Goal: Task Accomplishment & Management: Manage account settings

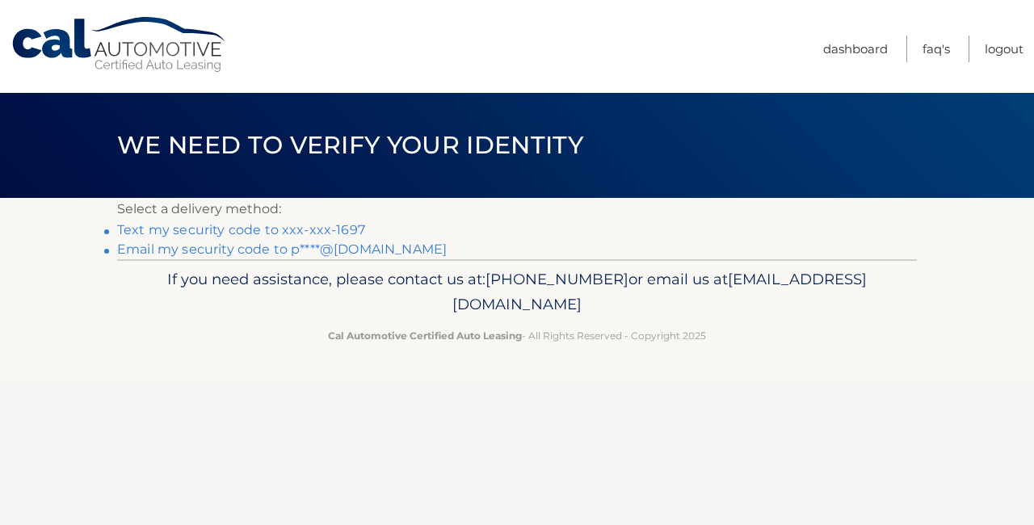
click at [204, 228] on link "Text my security code to xxx-xxx-1697" at bounding box center [241, 229] width 248 height 15
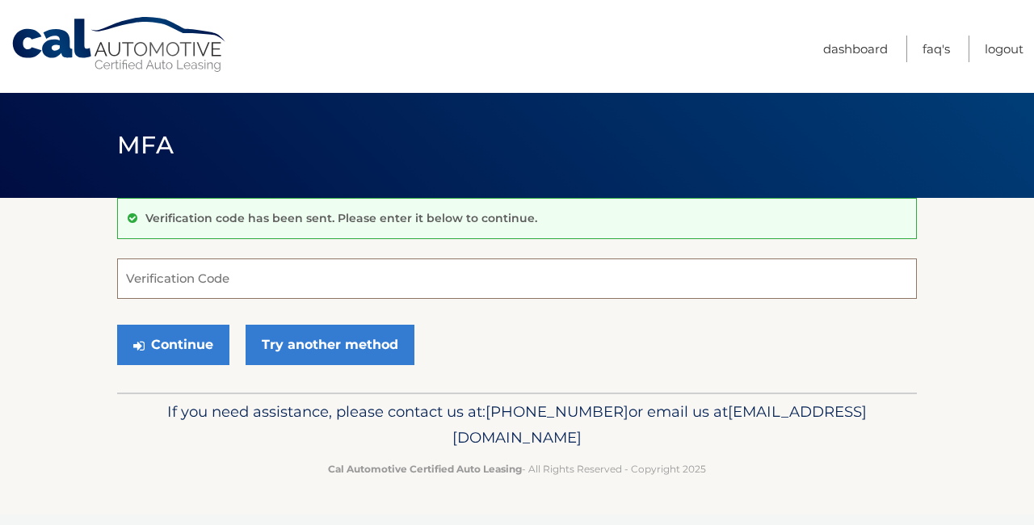
click at [141, 276] on input "Verification Code" at bounding box center [517, 279] width 800 height 40
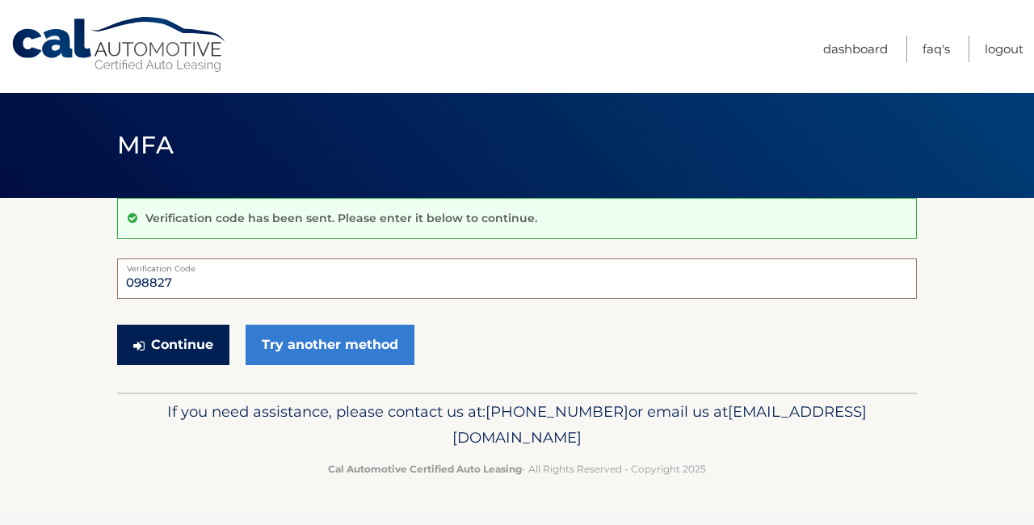
type input "098827"
click at [207, 345] on button "Continue" at bounding box center [173, 345] width 112 height 40
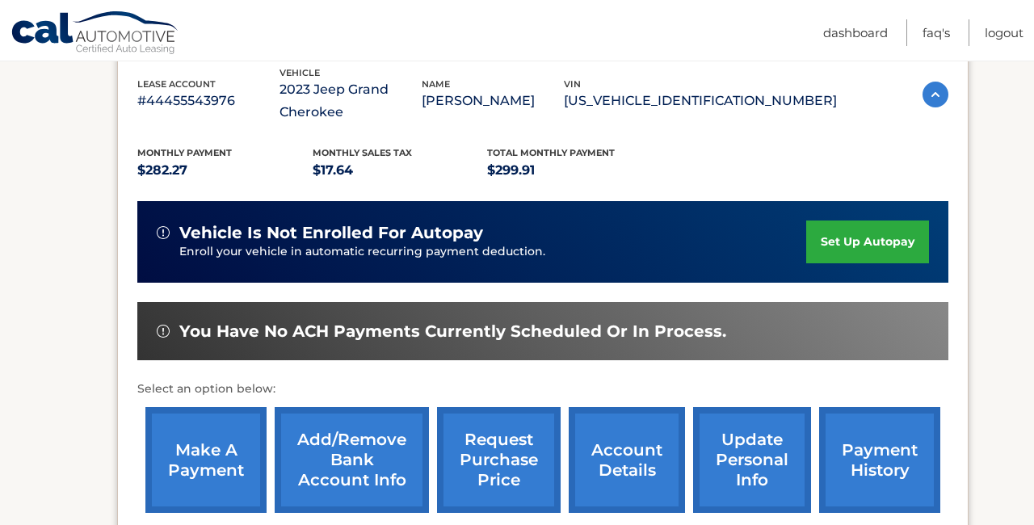
scroll to position [325, 0]
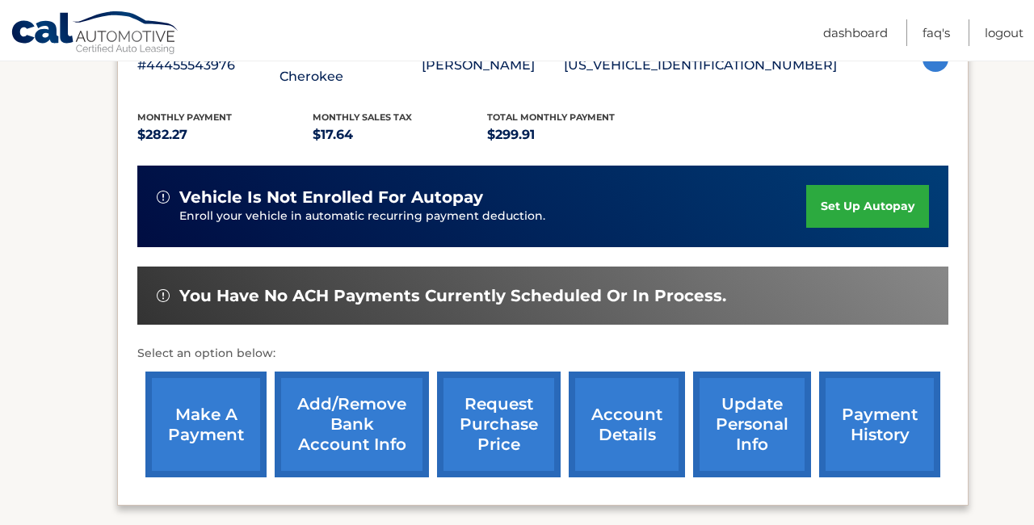
click at [204, 444] on link "make a payment" at bounding box center [205, 425] width 121 height 106
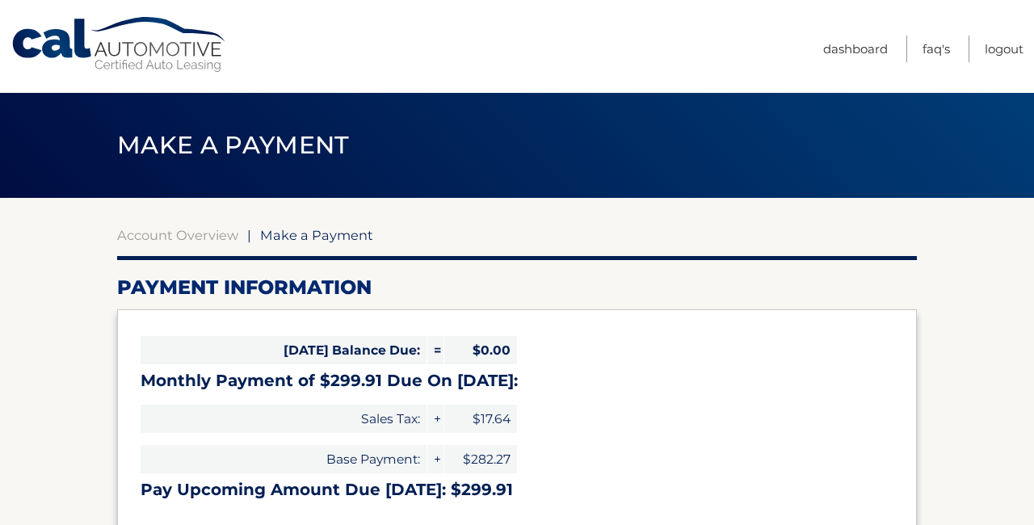
select select "MzhlZmE1ZTctZTMyOS00MTAwLWFkYzMtYmNmYzYxOTY0ZGFj"
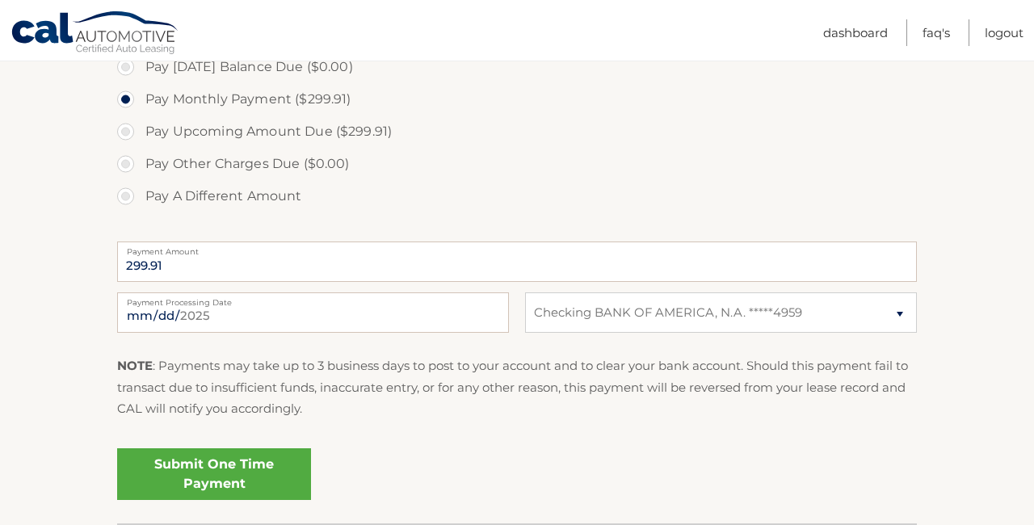
scroll to position [514, 0]
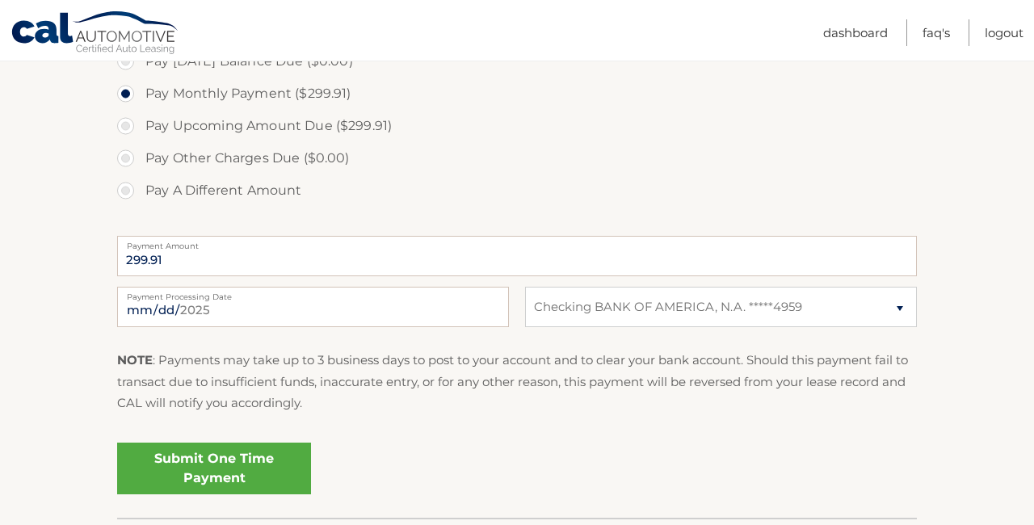
click at [210, 462] on link "Submit One Time Payment" at bounding box center [214, 469] width 194 height 52
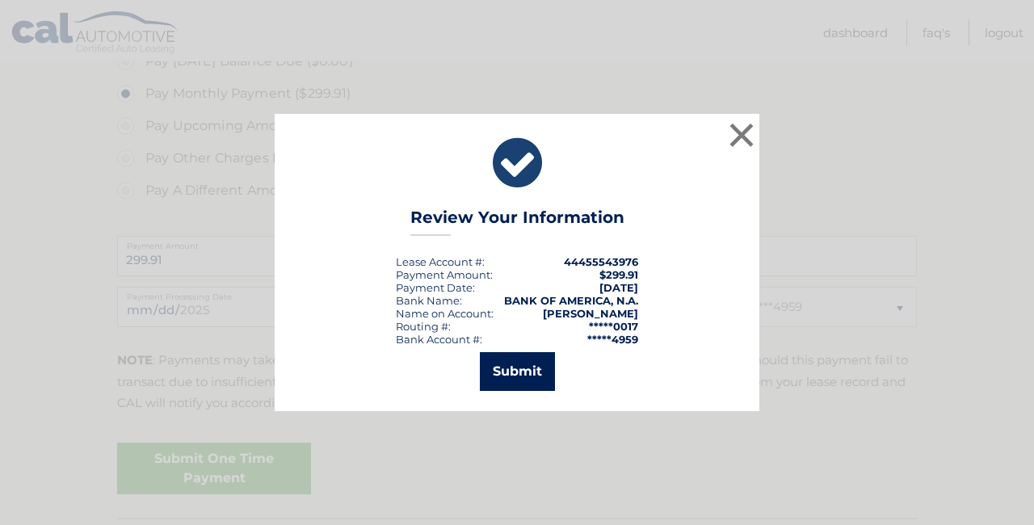
click at [502, 376] on button "Submit" at bounding box center [517, 371] width 75 height 39
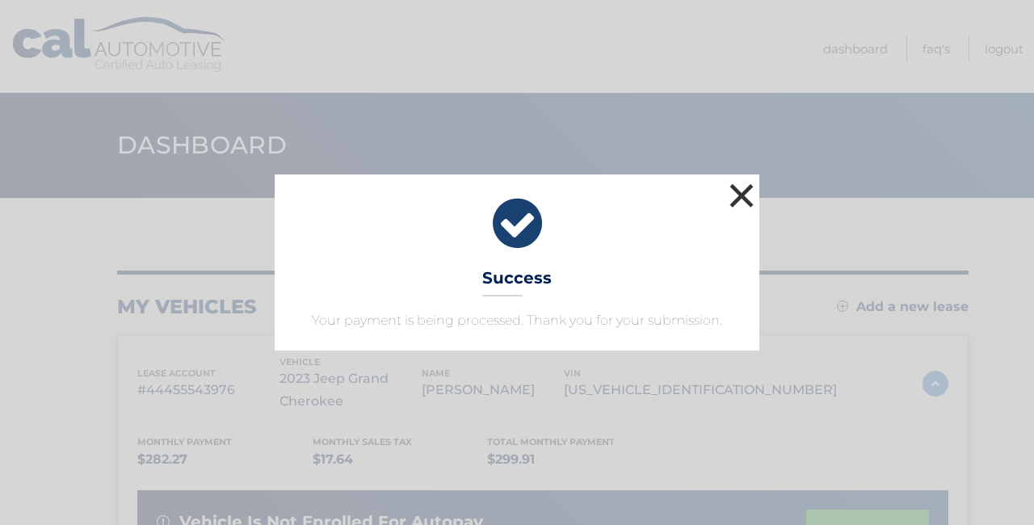
click at [744, 193] on button "×" at bounding box center [742, 195] width 32 height 32
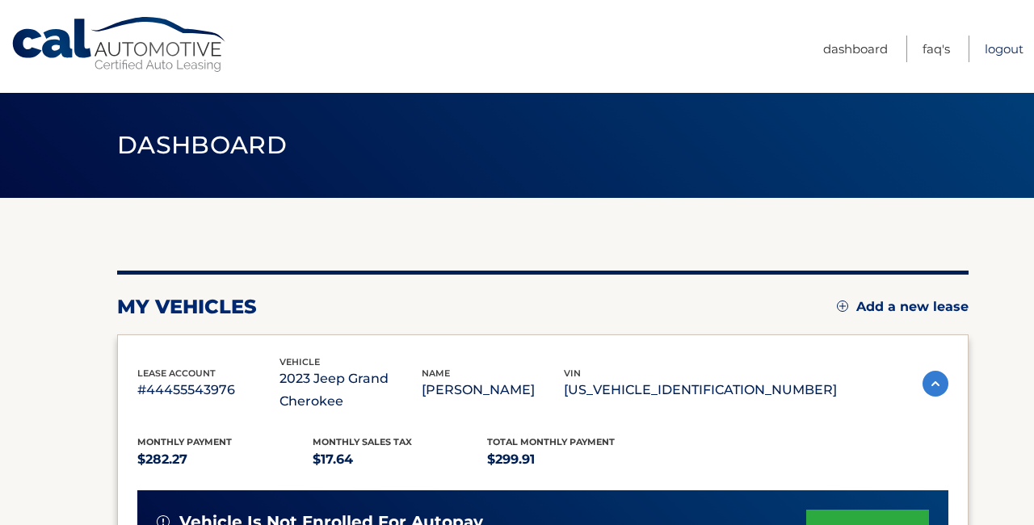
click at [995, 48] on link "Logout" at bounding box center [1004, 49] width 39 height 27
